Goal: Transaction & Acquisition: Obtain resource

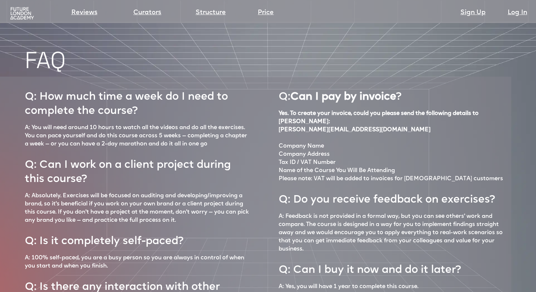
scroll to position [2932, 0]
click at [16, 9] on img at bounding box center [22, 13] width 26 height 13
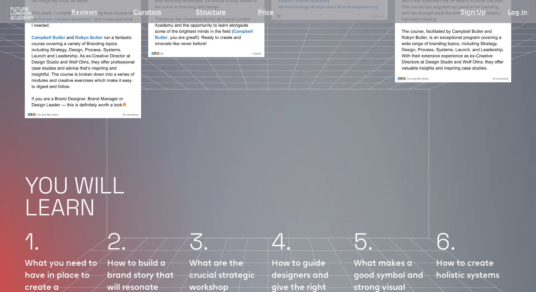
scroll to position [716, 0]
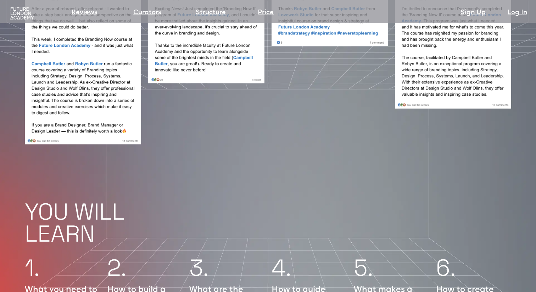
click at [32, 11] on img at bounding box center [22, 13] width 26 height 13
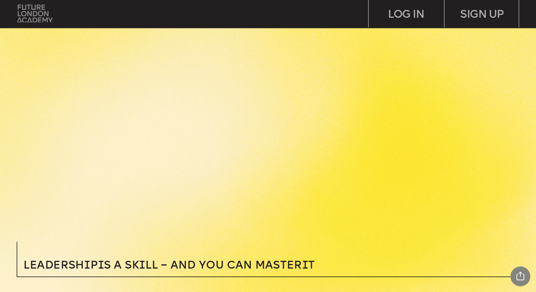
click at [32, 20] on img at bounding box center [34, 14] width 35 height 18
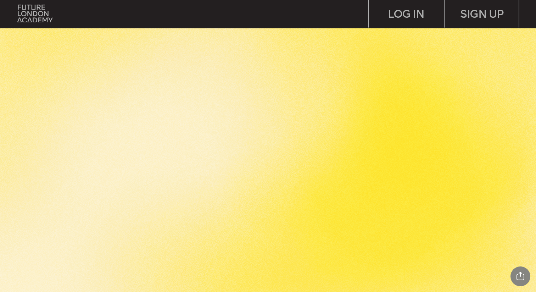
scroll to position [2745, 0]
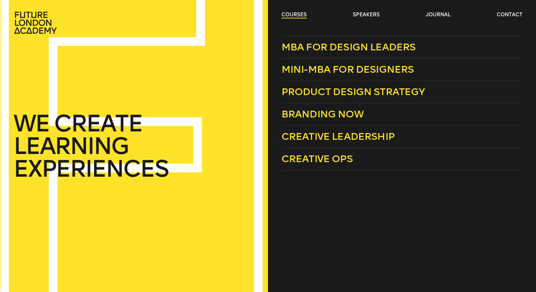
click at [298, 14] on link "courses" at bounding box center [294, 14] width 25 height 7
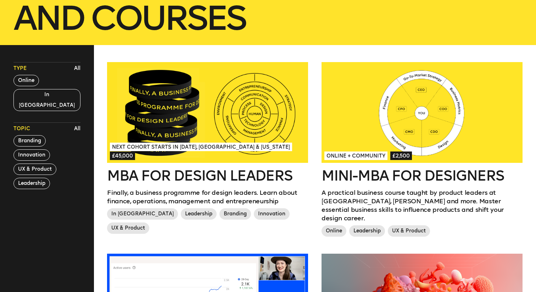
scroll to position [159, 0]
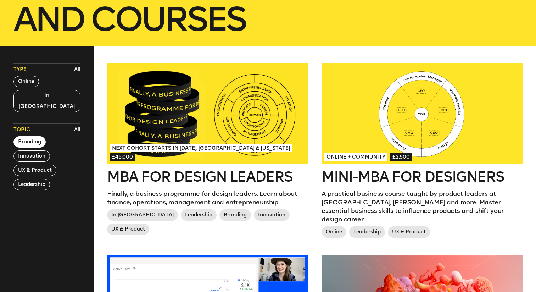
click at [28, 136] on button "Branding" at bounding box center [29, 141] width 32 height 11
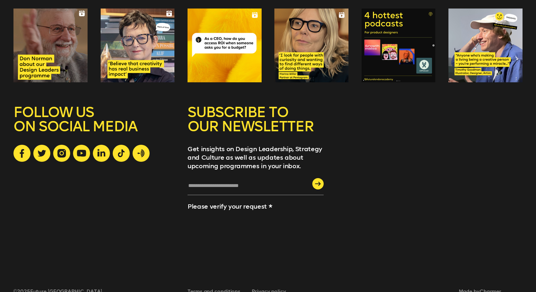
scroll to position [482, 0]
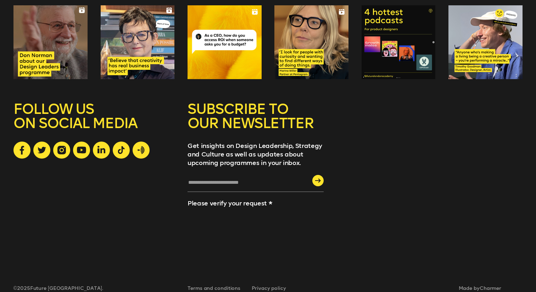
click at [200, 178] on input "text" at bounding box center [256, 184] width 136 height 13
type input "**********"
click at [320, 178] on icon "submit" at bounding box center [318, 180] width 6 height 4
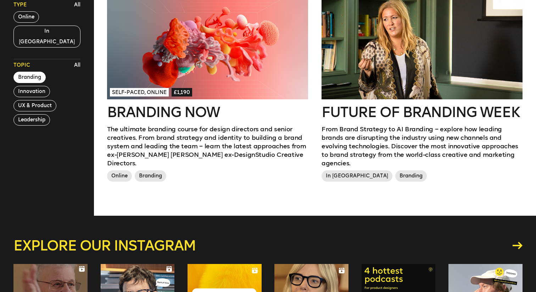
scroll to position [0, 0]
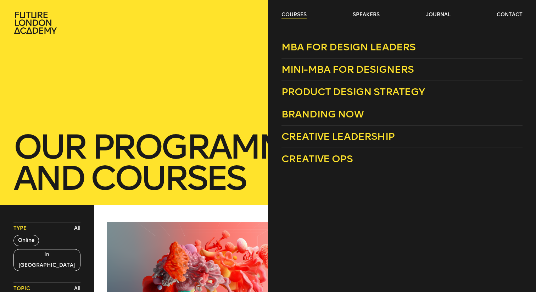
click at [294, 16] on link "courses" at bounding box center [294, 14] width 25 height 7
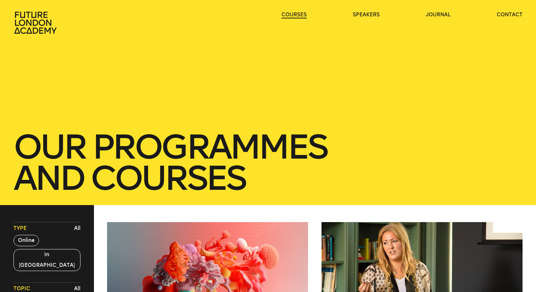
click at [294, 16] on link "courses" at bounding box center [294, 14] width 25 height 7
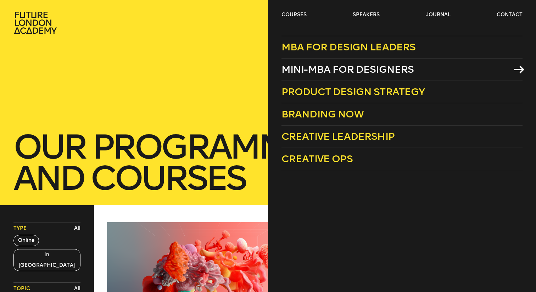
click at [328, 69] on span "Mini-MBA for Designers" at bounding box center [348, 69] width 133 height 12
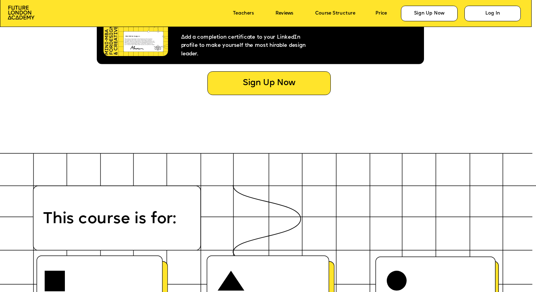
scroll to position [2986, 0]
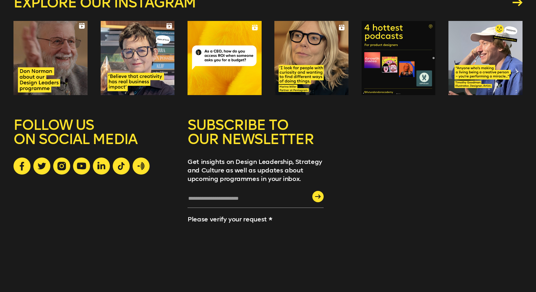
scroll to position [256, 0]
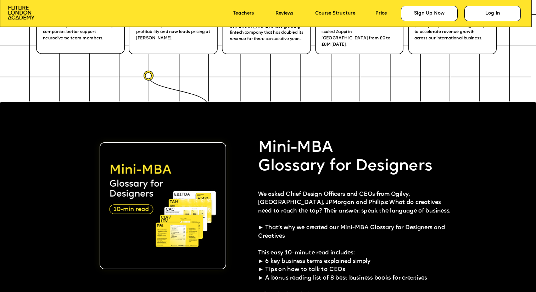
scroll to position [1343, 0]
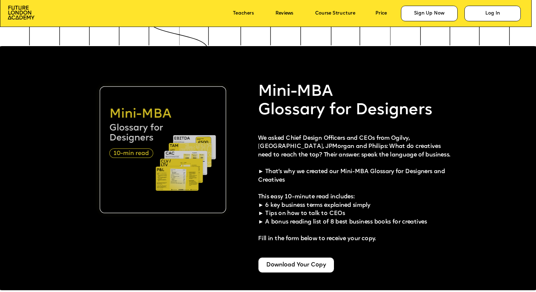
click at [171, 162] on img at bounding box center [163, 149] width 127 height 127
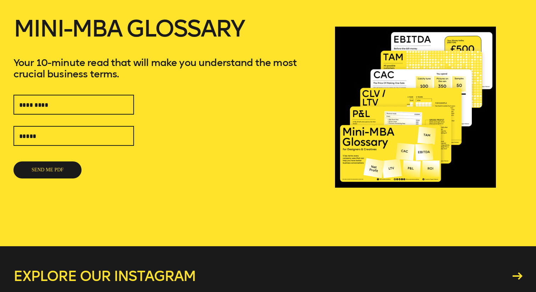
scroll to position [57, 0]
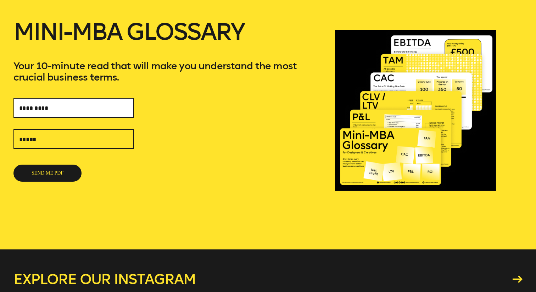
click at [39, 107] on input "text" at bounding box center [73, 108] width 121 height 20
type input "**********"
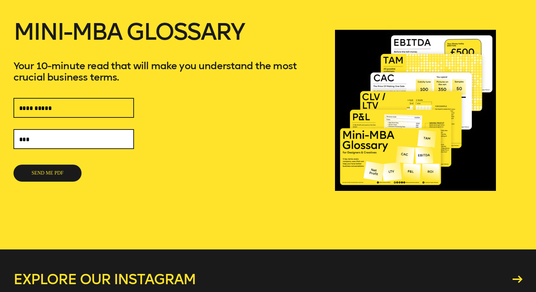
type input "**********"
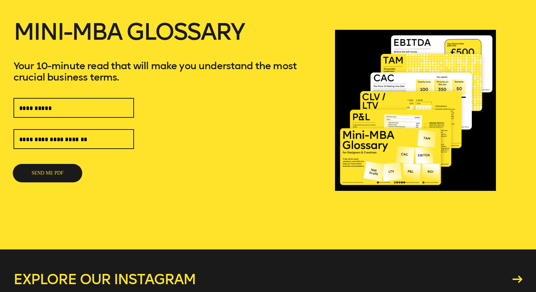
click at [52, 177] on button "SEND ME PDF" at bounding box center [47, 173] width 68 height 17
